Goal: Transaction & Acquisition: Purchase product/service

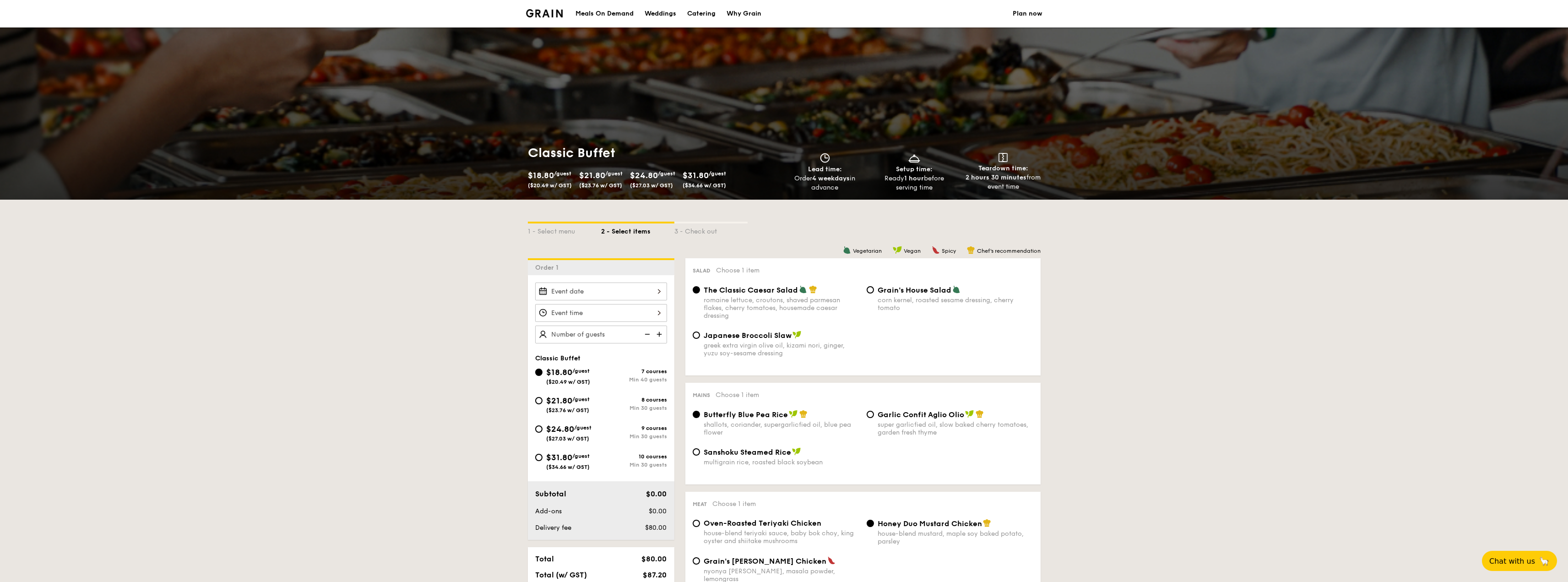
click at [703, 15] on div "Catering" at bounding box center [701, 13] width 29 height 27
select select
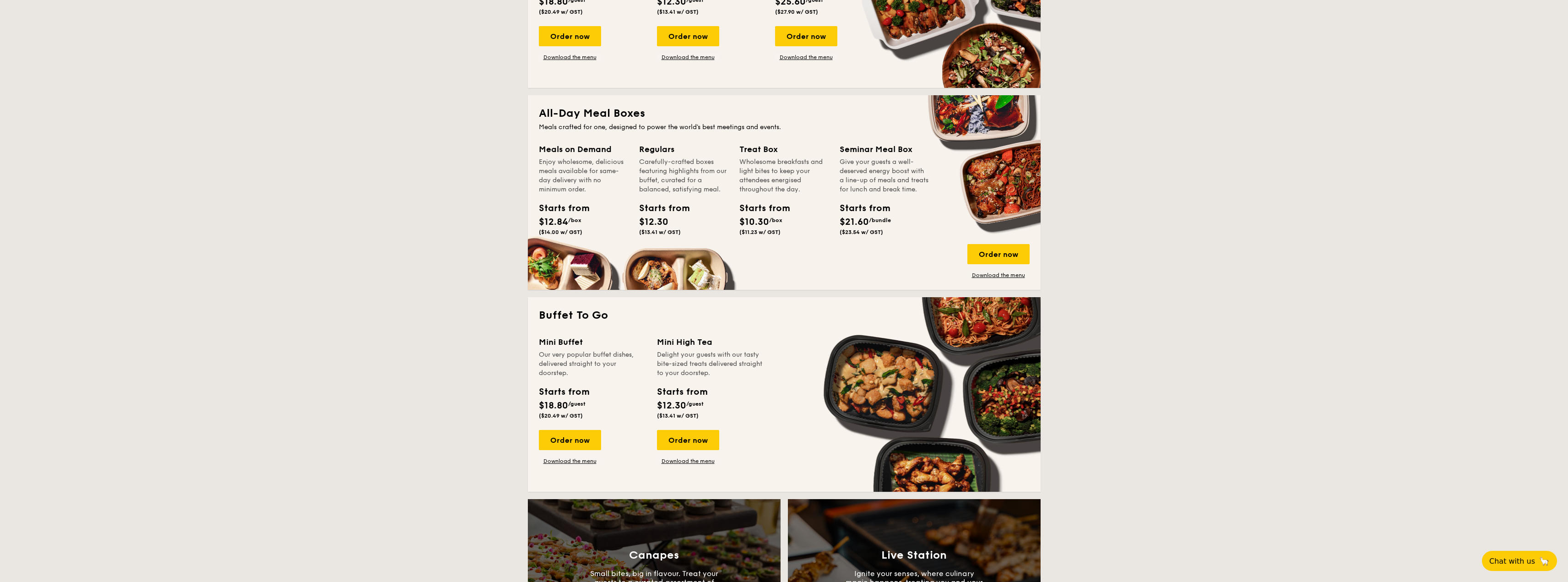
scroll to position [321, 0]
click at [565, 459] on link "Download the menu" at bounding box center [570, 460] width 62 height 7
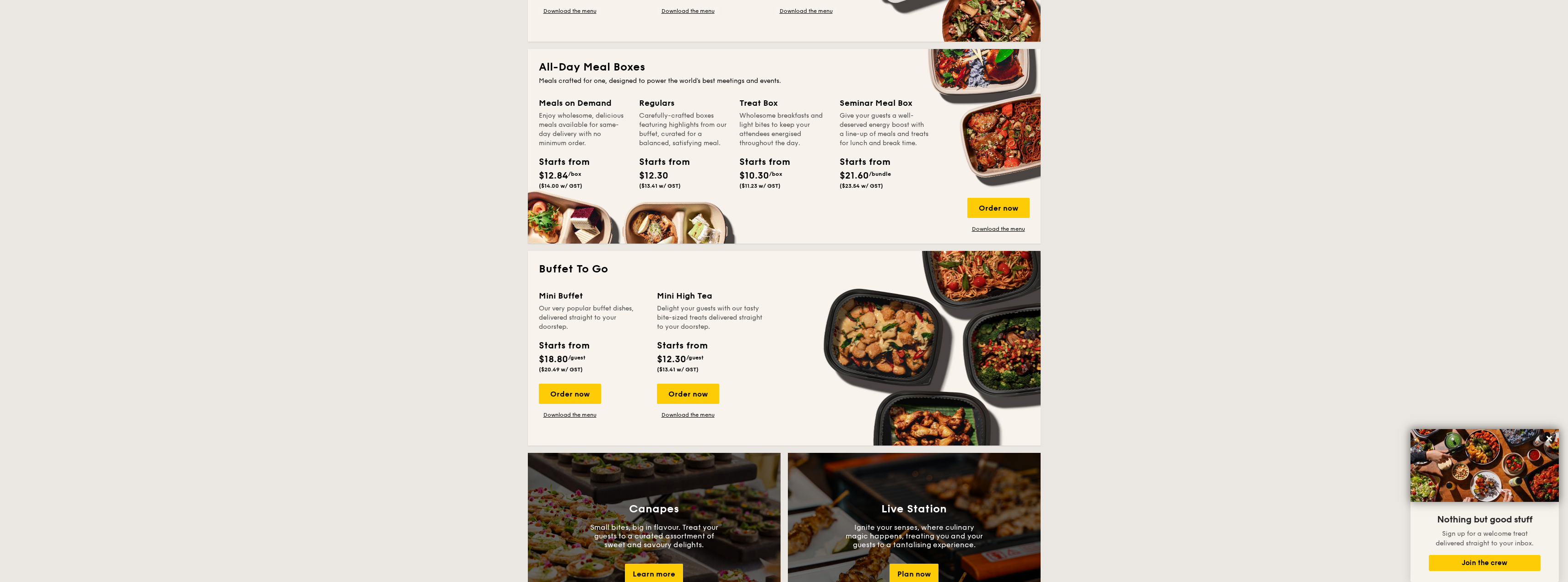
scroll to position [183, 0]
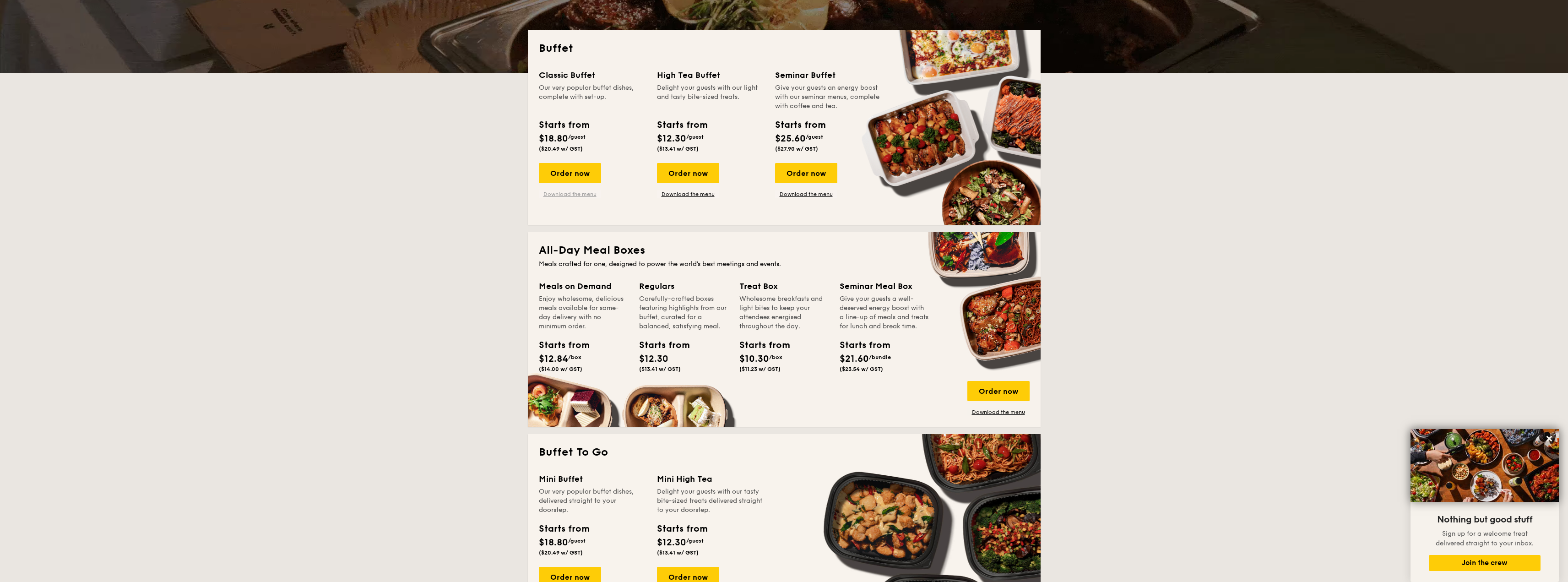
click at [569, 193] on link "Download the menu" at bounding box center [570, 194] width 62 height 7
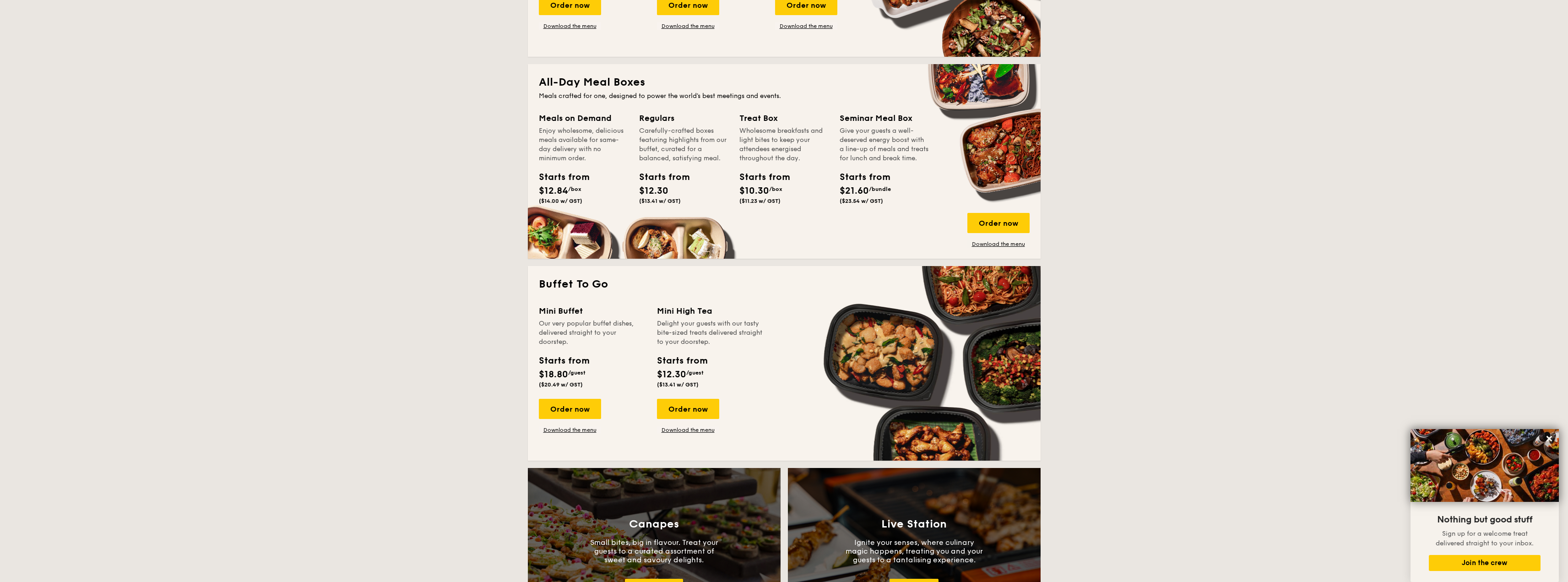
scroll to position [366, 0]
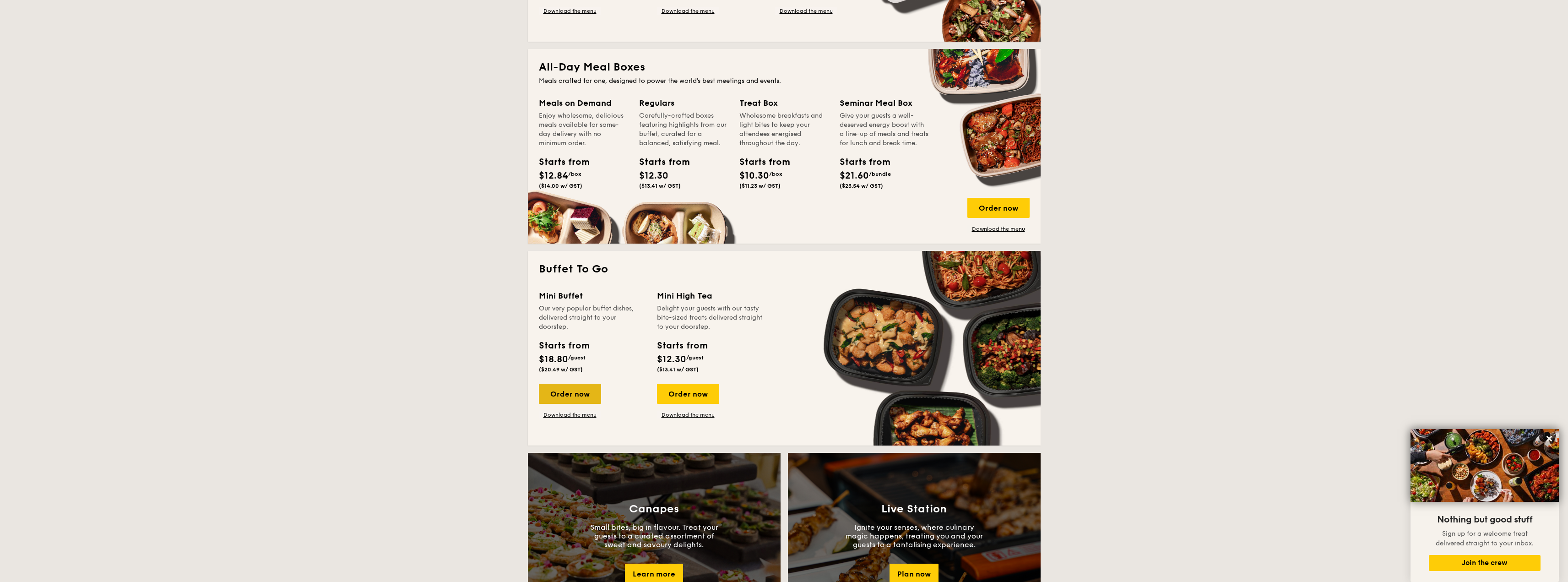
click at [571, 389] on div "Order now" at bounding box center [570, 394] width 62 height 20
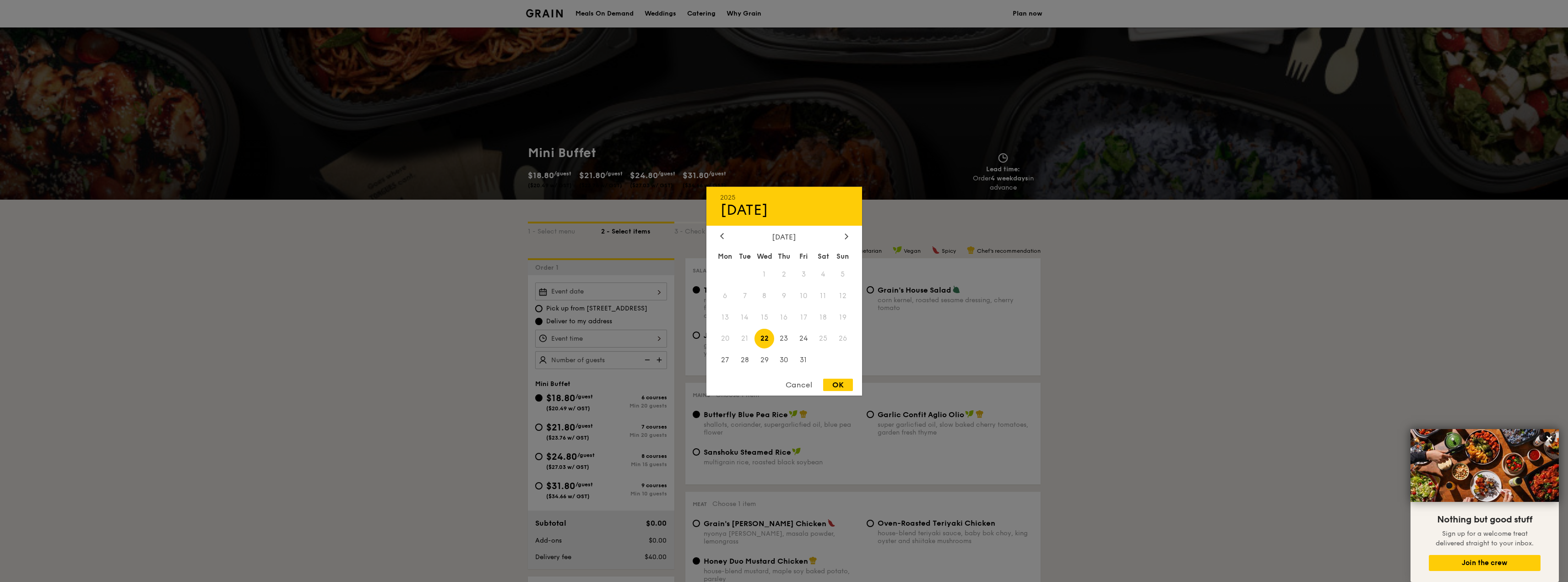
click at [607, 290] on div "2025 Oct [DATE] Tue Wed Thu Fri Sat Sun 1 2 3 4 5 6 7 8 9 10 11 12 13 14 15 16 …" at bounding box center [601, 291] width 132 height 18
click at [789, 318] on span "16" at bounding box center [784, 317] width 20 height 20
click at [830, 316] on span "18" at bounding box center [823, 317] width 20 height 20
click at [455, 328] on div at bounding box center [784, 291] width 1568 height 582
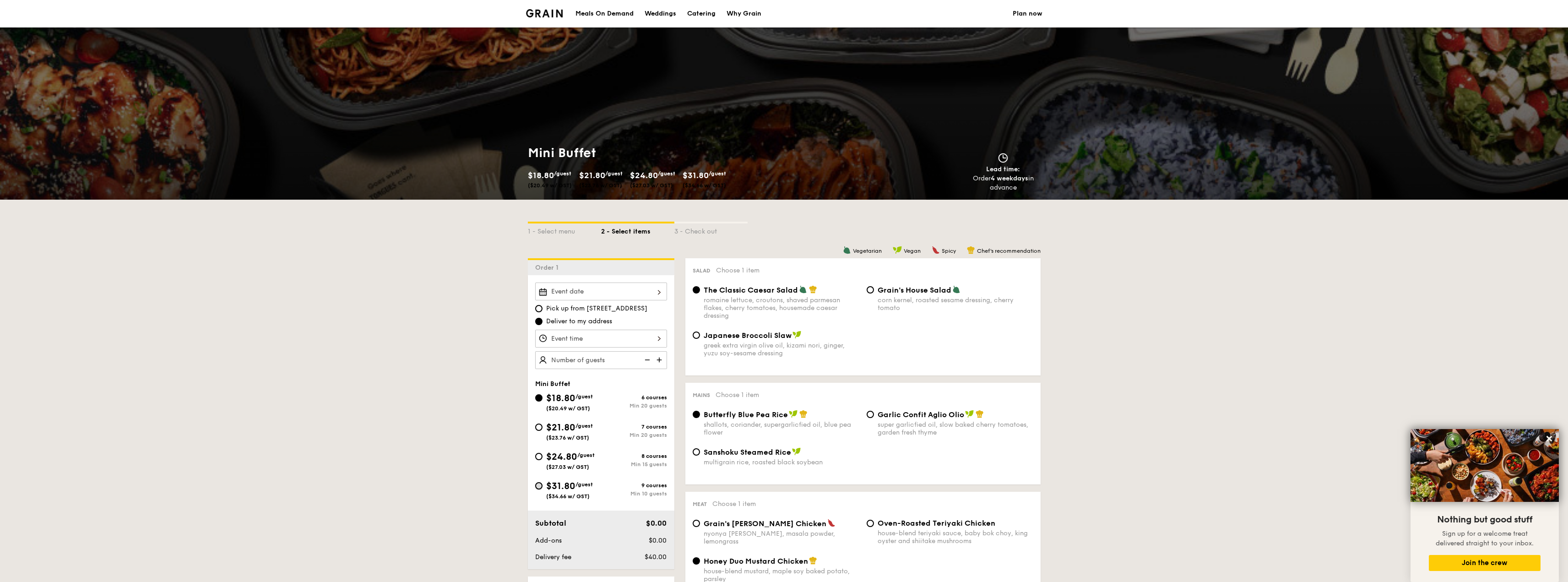
click at [542, 486] on input "$31.80 /guest ($34.66 w/ GST) 9 courses Min 10 guests" at bounding box center [538, 485] width 7 height 7
radio input "true"
radio input "false"
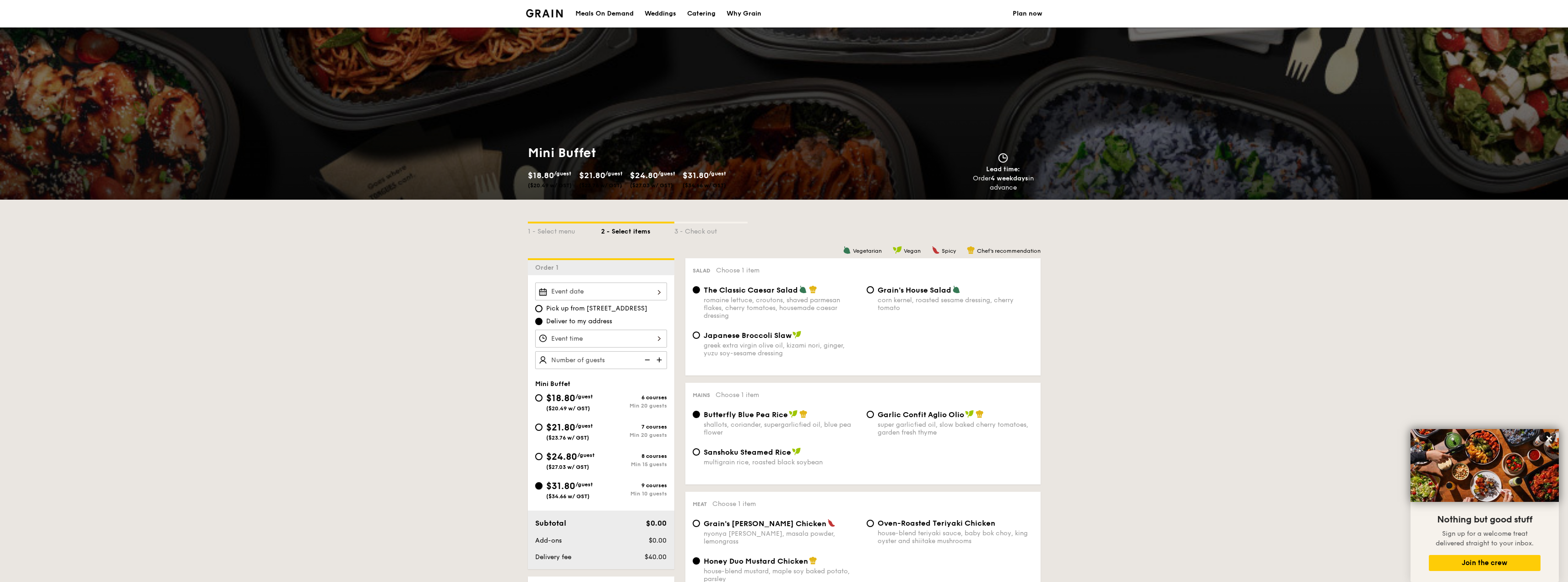
radio input "true"
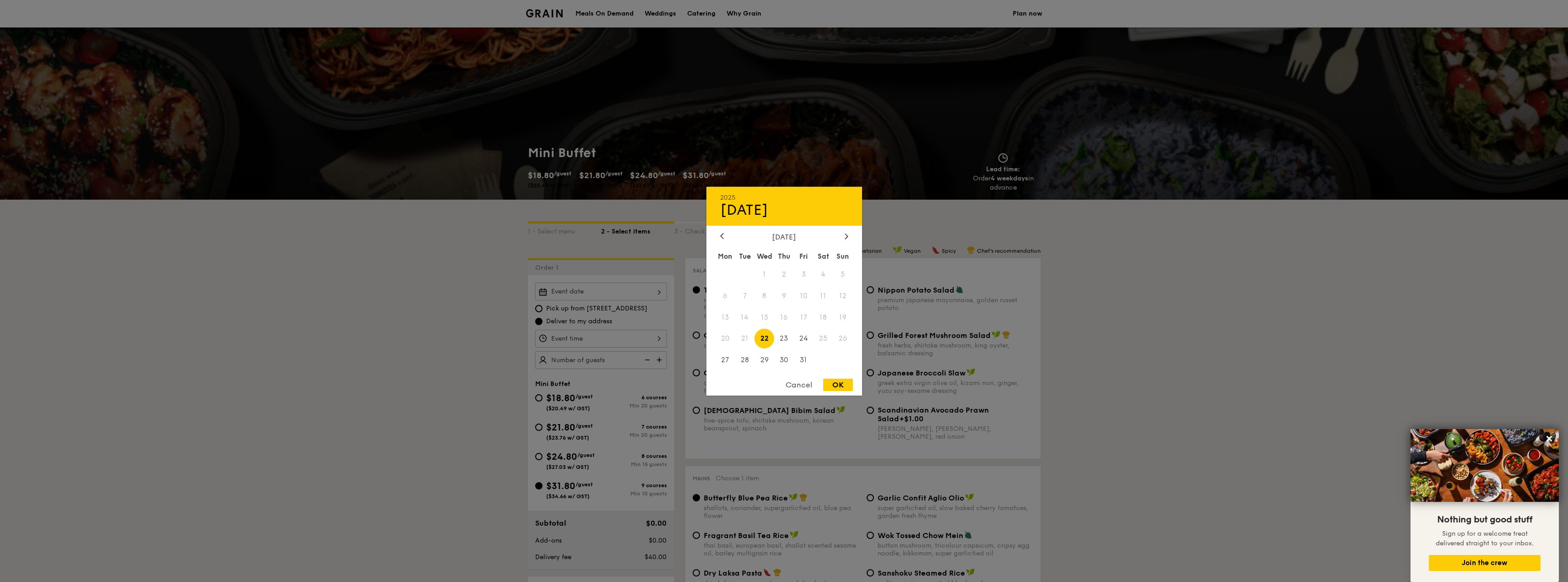
click at [621, 294] on div "2025 Oct [DATE] Tue Wed Thu Fri Sat Sun 1 2 3 4 5 6 7 8 9 10 11 12 13 14 15 16 …" at bounding box center [601, 291] width 132 height 18
click at [413, 324] on div at bounding box center [784, 291] width 1568 height 582
click at [607, 293] on div "2025 Oct [DATE] Tue Wed Thu Fri Sat Sun 1 2 3 4 5 6 7 8 9 10 11 12 13 14 15 16 …" at bounding box center [601, 291] width 132 height 18
click at [1257, 302] on div at bounding box center [784, 291] width 1568 height 582
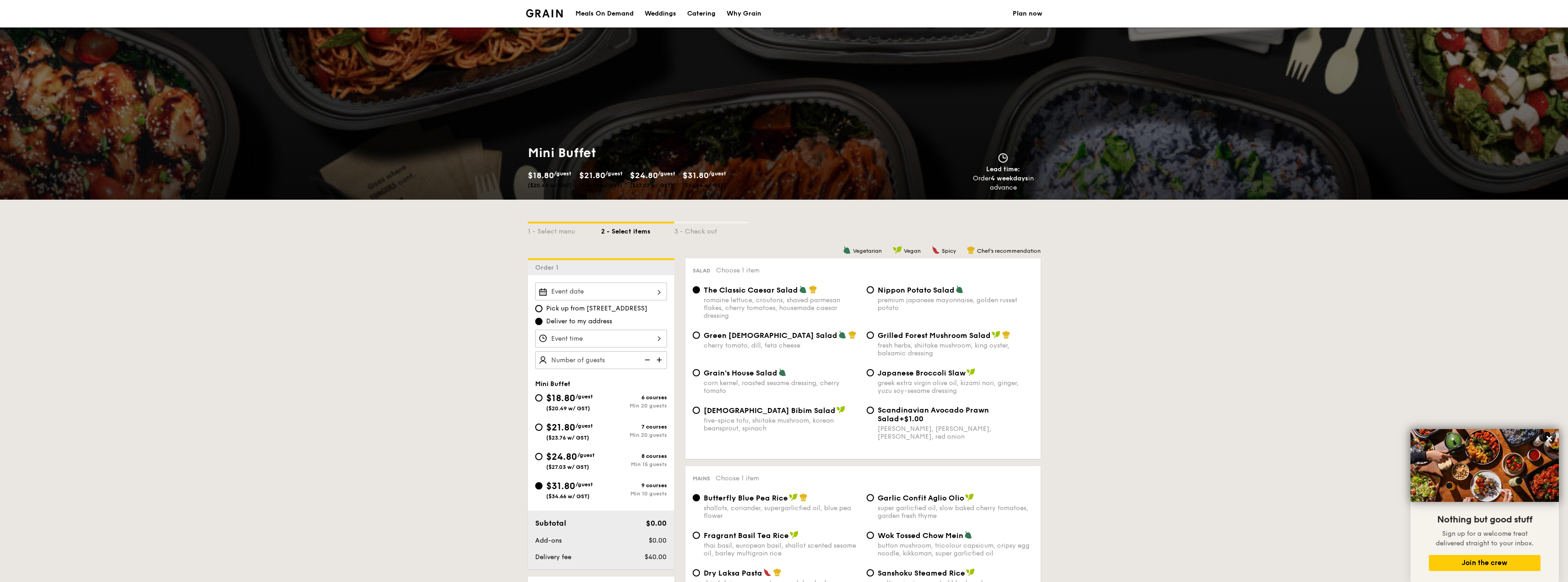
click at [1023, 13] on link "Plan now" at bounding box center [1027, 13] width 30 height 27
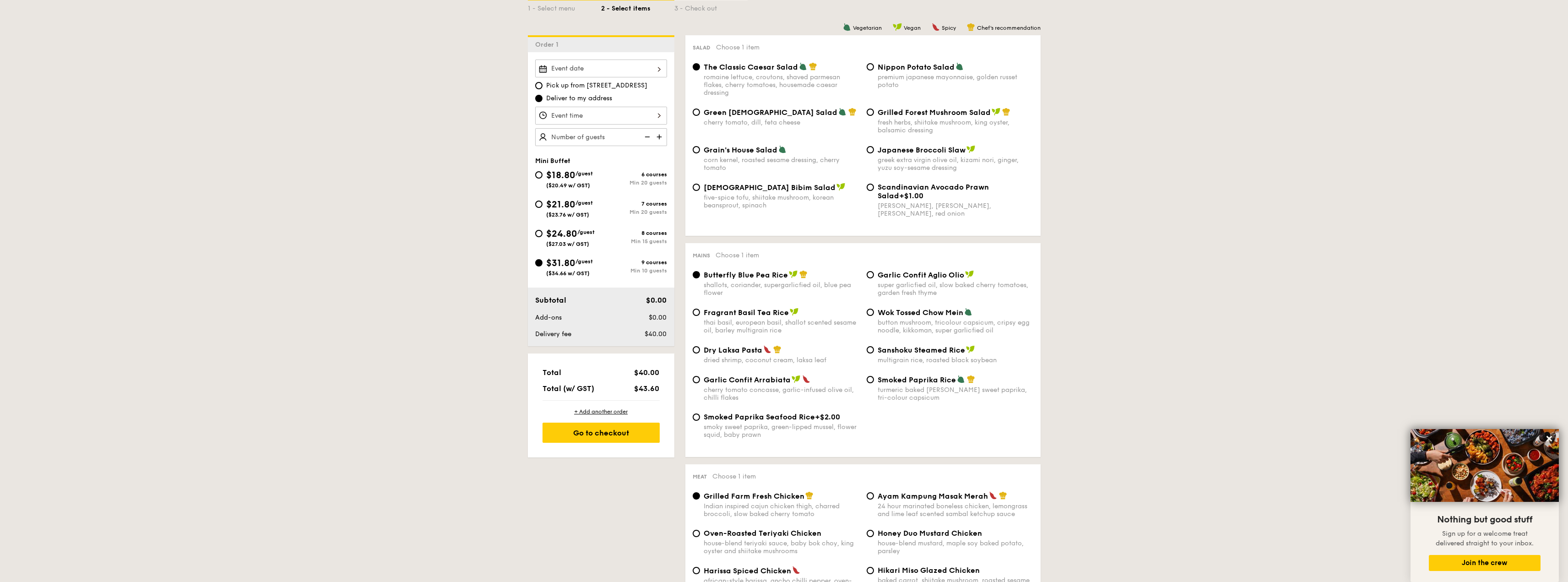
scroll to position [229, 0]
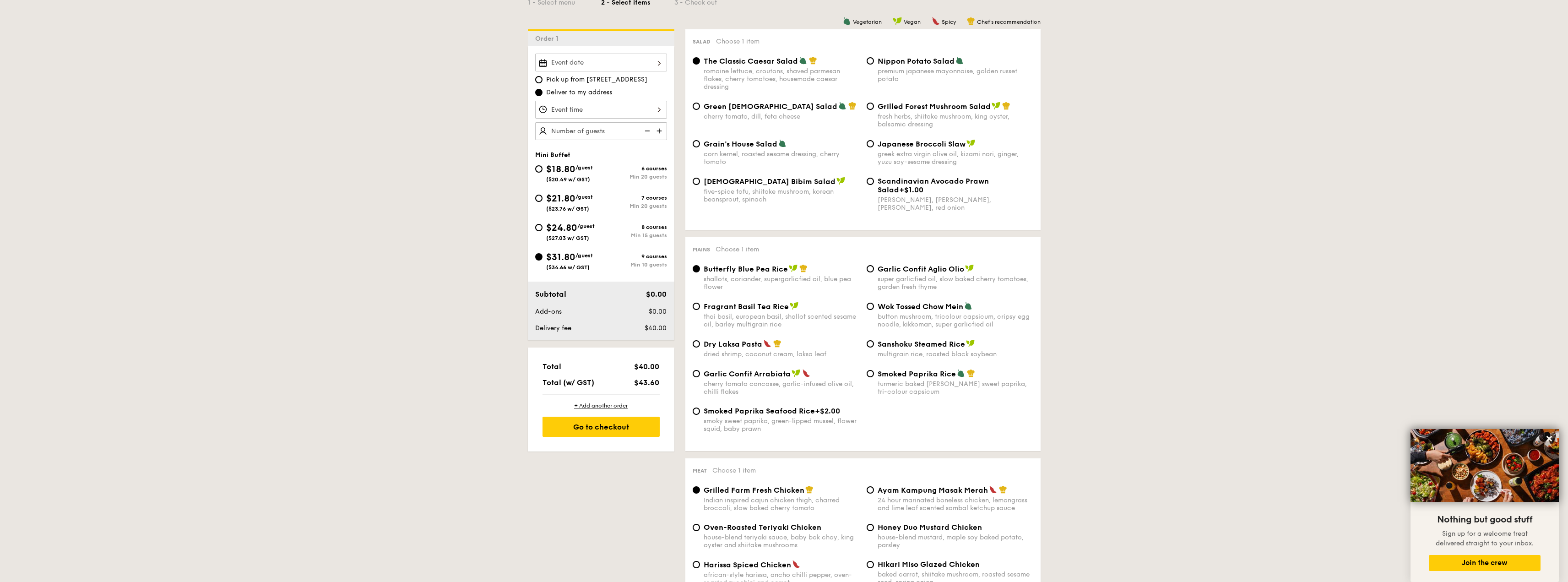
click at [589, 89] on span "Deliver to my address" at bounding box center [579, 92] width 66 height 9
click at [543, 89] on input "Deliver to my address" at bounding box center [538, 92] width 7 height 7
click at [590, 80] on span "Pick up from [STREET_ADDRESS]" at bounding box center [597, 80] width 101 height 9
click at [543, 80] on input "Pick up from [STREET_ADDRESS]" at bounding box center [538, 79] width 7 height 7
radio input "true"
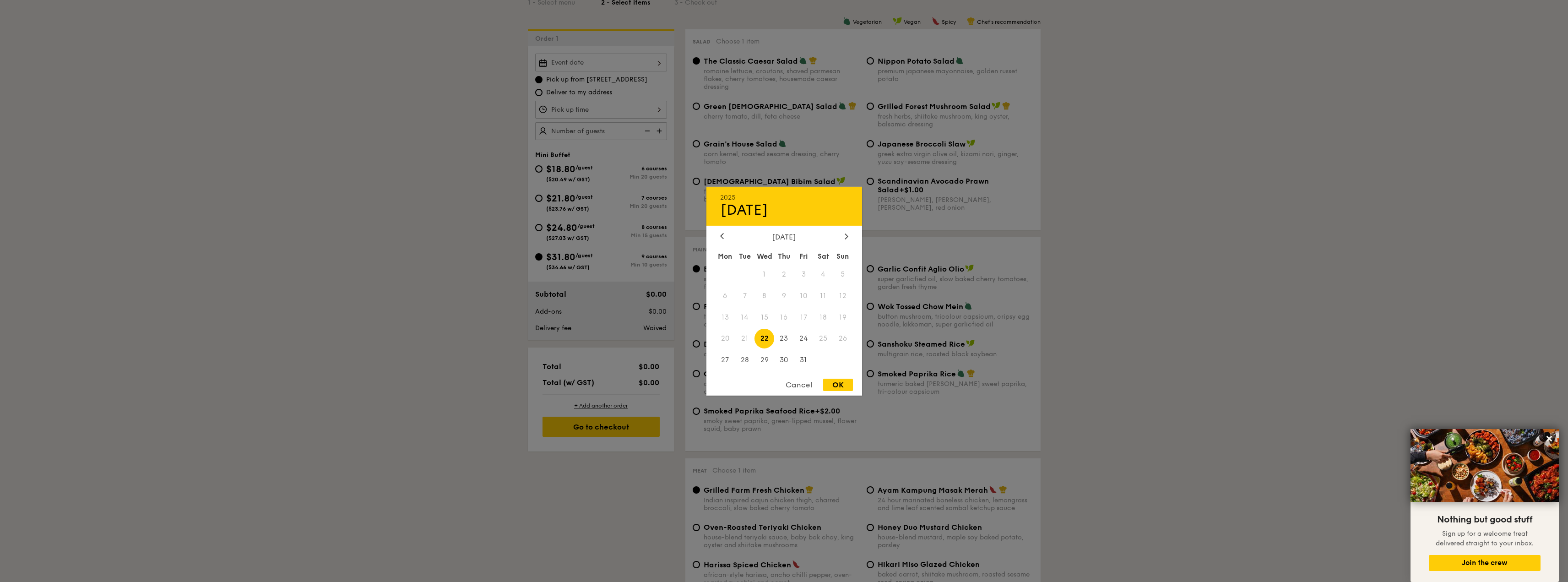
click at [616, 68] on div "2025 Oct [DATE] Tue Wed Thu Fri Sat Sun 1 2 3 4 5 6 7 8 9 10 11 12 13 14 15 16 …" at bounding box center [601, 62] width 132 height 18
click at [407, 189] on div at bounding box center [784, 291] width 1568 height 582
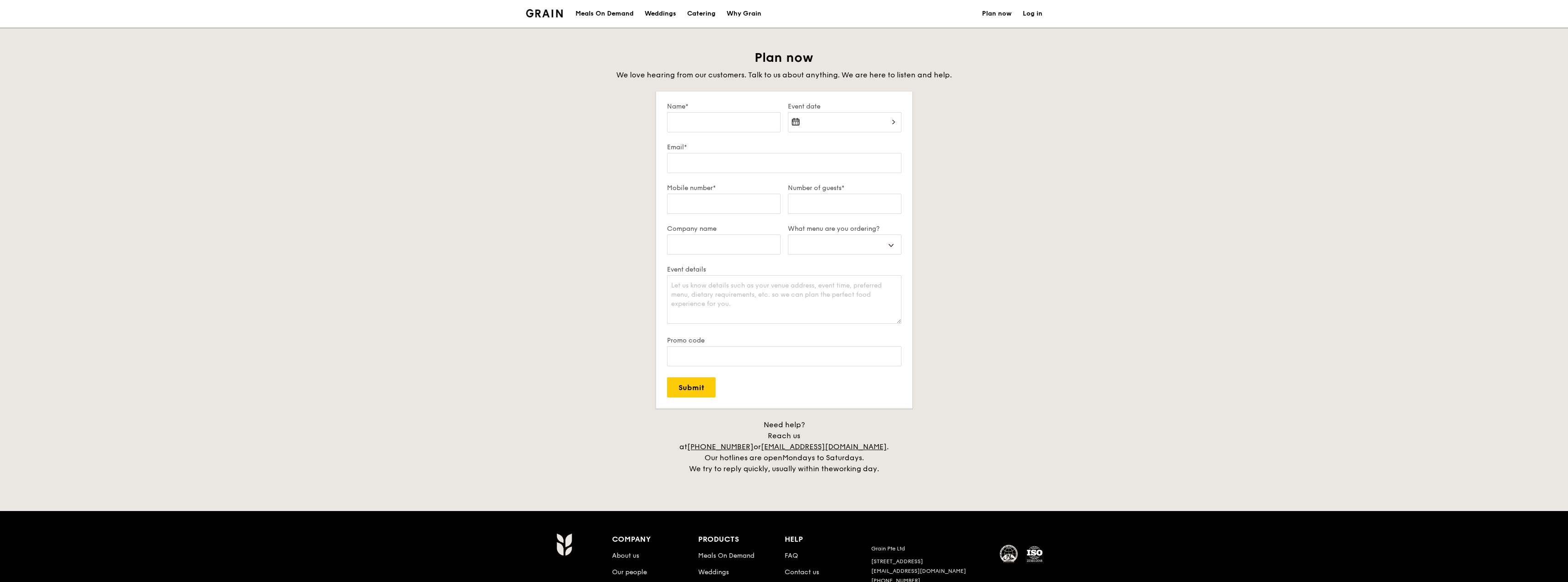
select select
